Goal: Information Seeking & Learning: Learn about a topic

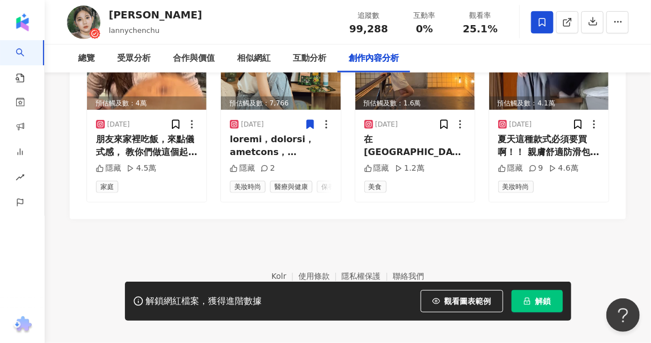
drag, startPoint x: 621, startPoint y: 246, endPoint x: 610, endPoint y: 227, distance: 22.5
click at [621, 246] on footer "Kolr 使用條款 隱私權保護 聯絡我們 愛卡拉互動媒體股份有限公司 | 統一編號：53342456 | Copyright © 2025 iKala All…" at bounding box center [348, 281] width 607 height 124
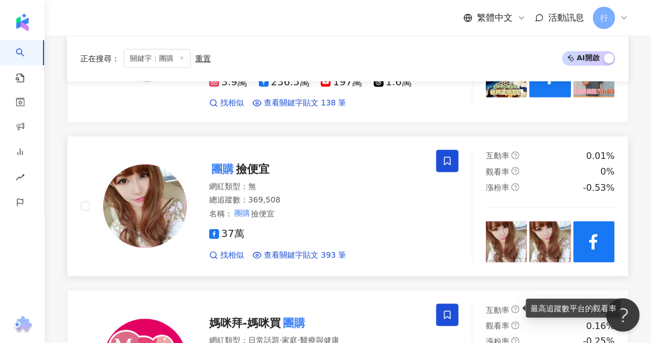
scroll to position [558, 0]
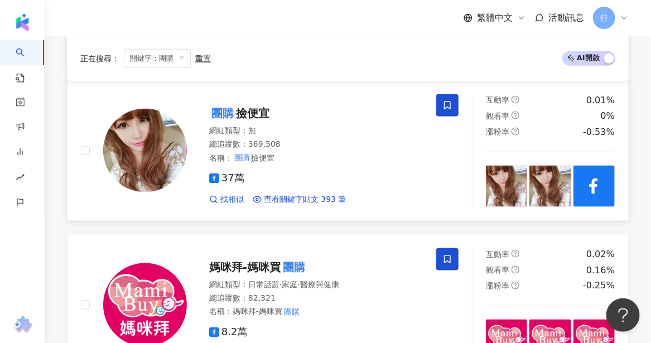
click at [224, 104] on mark "團購" at bounding box center [222, 113] width 27 height 18
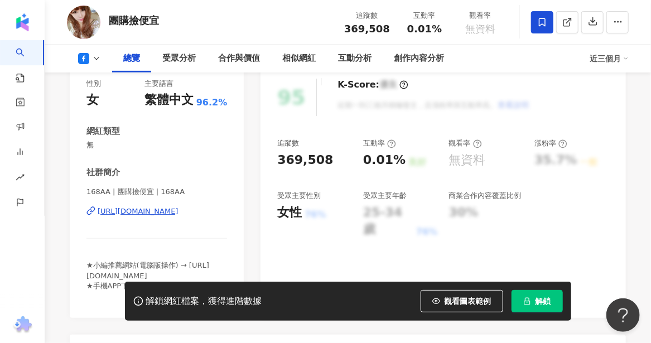
scroll to position [167, 0]
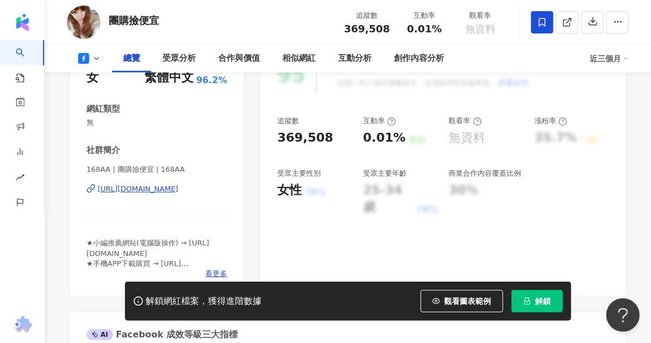
click at [174, 189] on div "https://www.facebook.com/179243092212221" at bounding box center [138, 189] width 81 height 10
